Goal: Find specific page/section: Find specific page/section

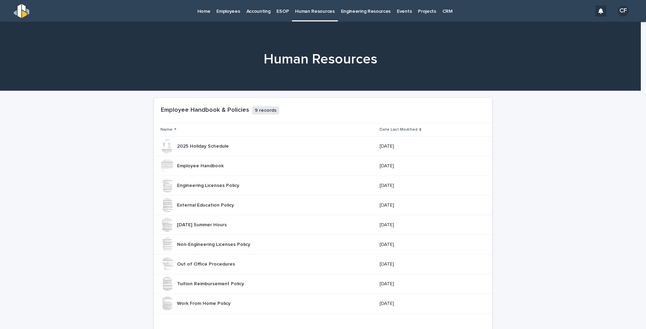
click at [200, 10] on p "Home" at bounding box center [203, 7] width 13 height 15
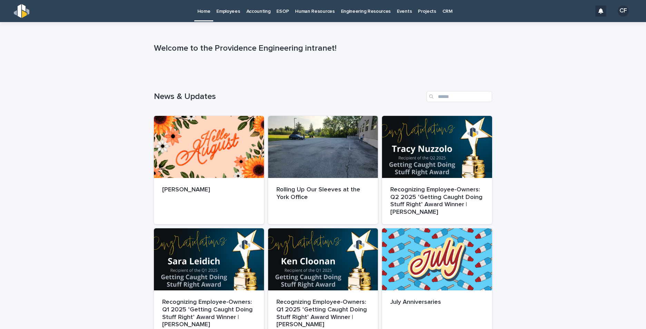
click at [224, 10] on p "Employees" at bounding box center [227, 7] width 23 height 15
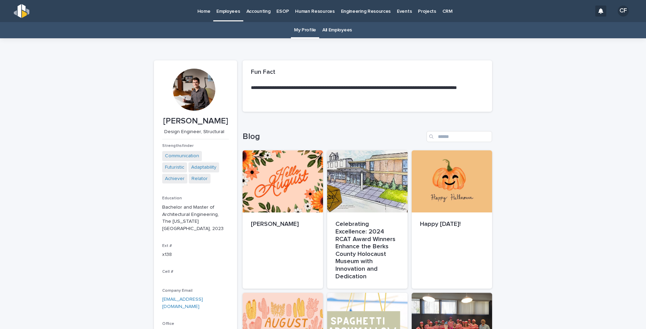
click at [307, 14] on p "Human Resources" at bounding box center [314, 7] width 39 height 15
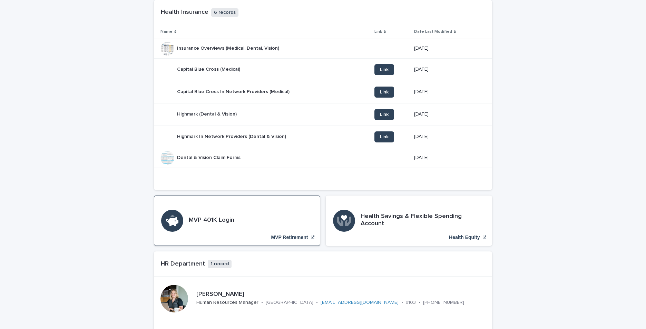
scroll to position [345, 0]
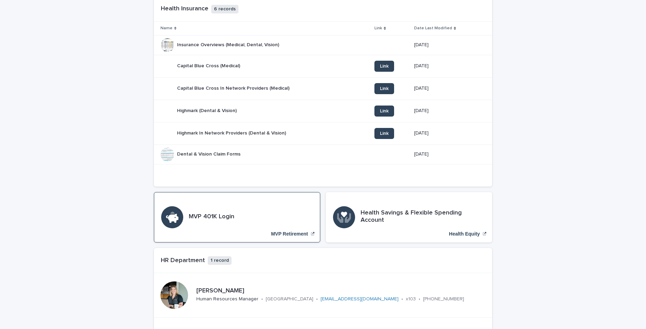
click at [243, 210] on div "MVP 401K Login MVP Retirement" at bounding box center [237, 217] width 166 height 50
